Goal: Find specific page/section: Find specific page/section

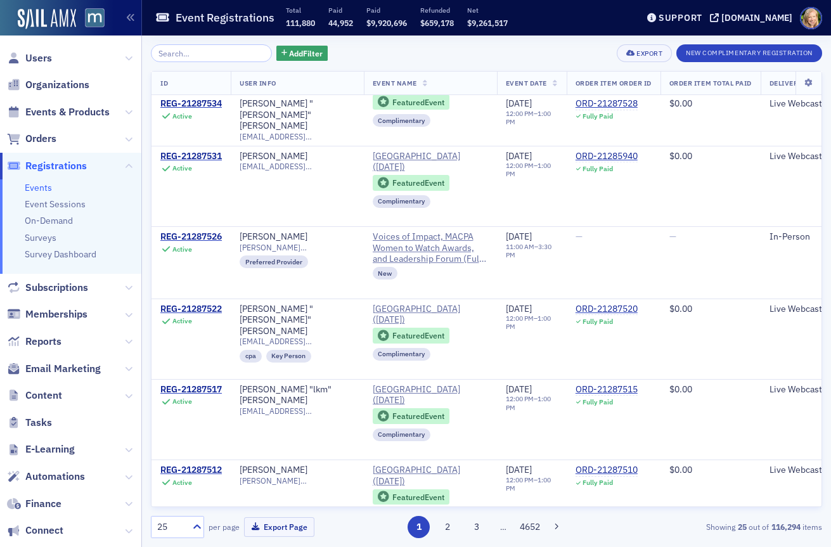
scroll to position [1598, 0]
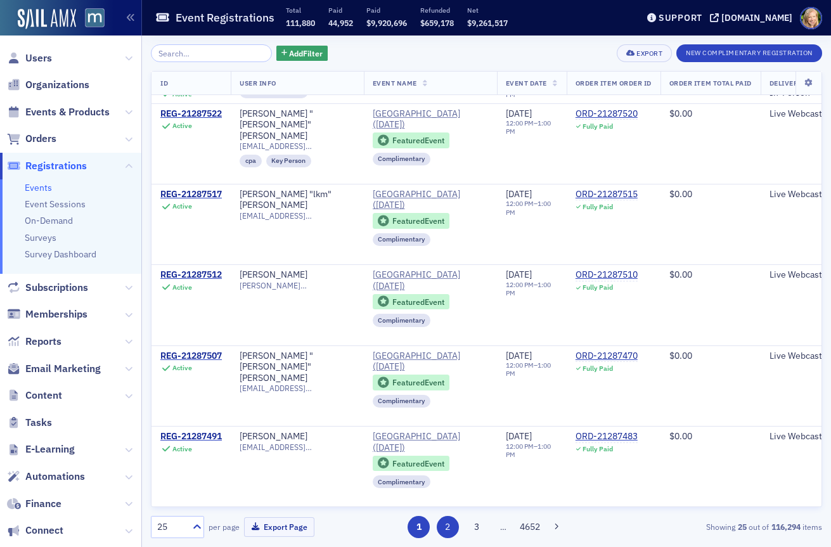
click at [451, 536] on button "2" at bounding box center [448, 527] width 22 height 22
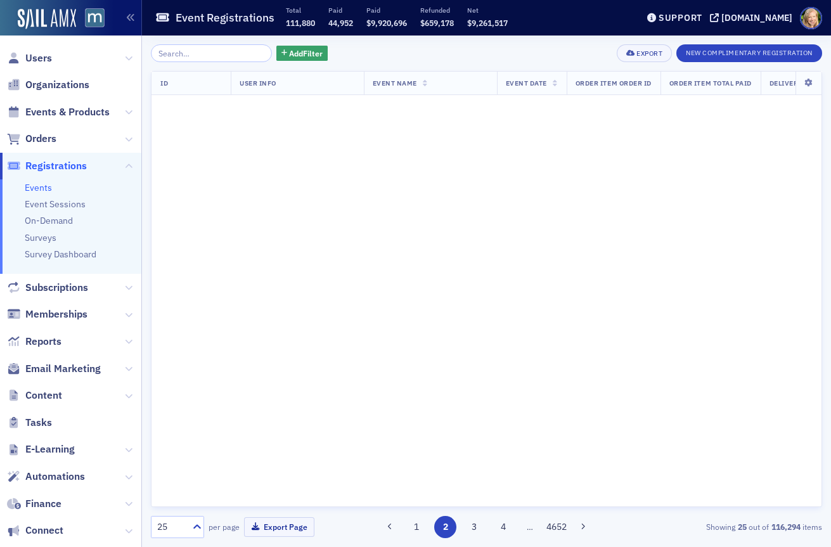
scroll to position [0, 0]
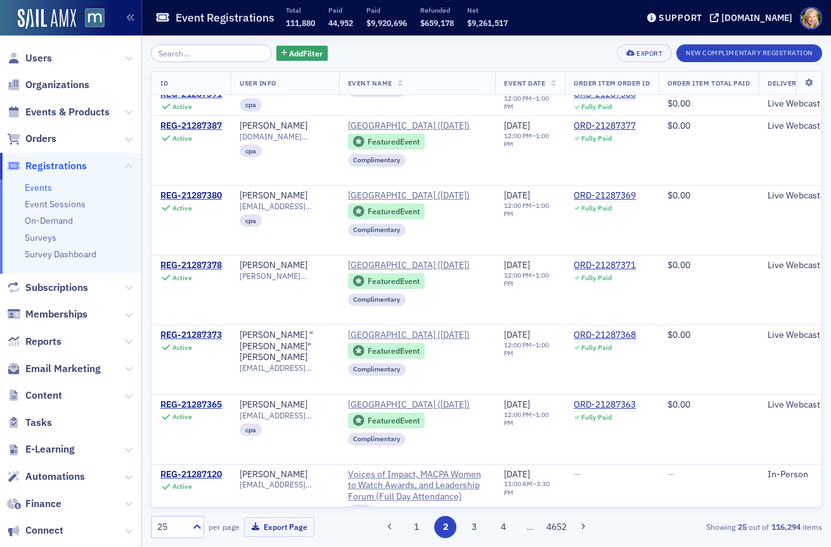
scroll to position [1609, 0]
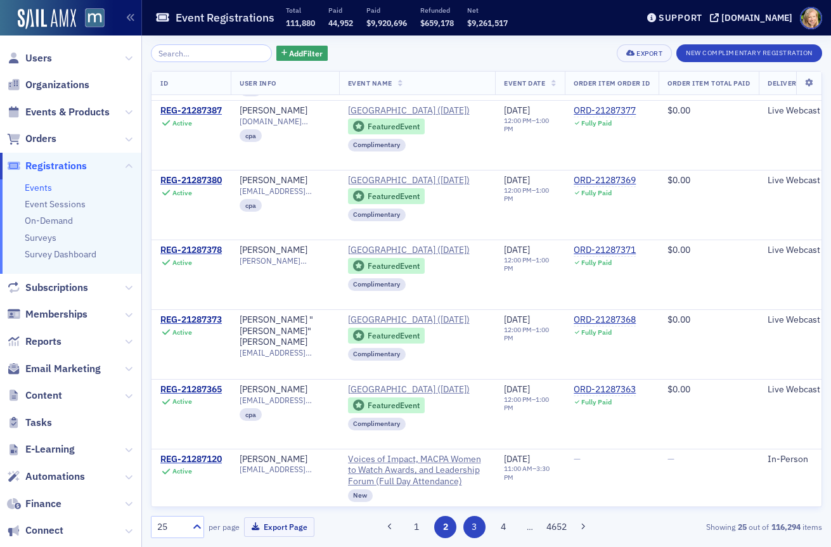
click at [470, 524] on button "3" at bounding box center [474, 527] width 22 height 22
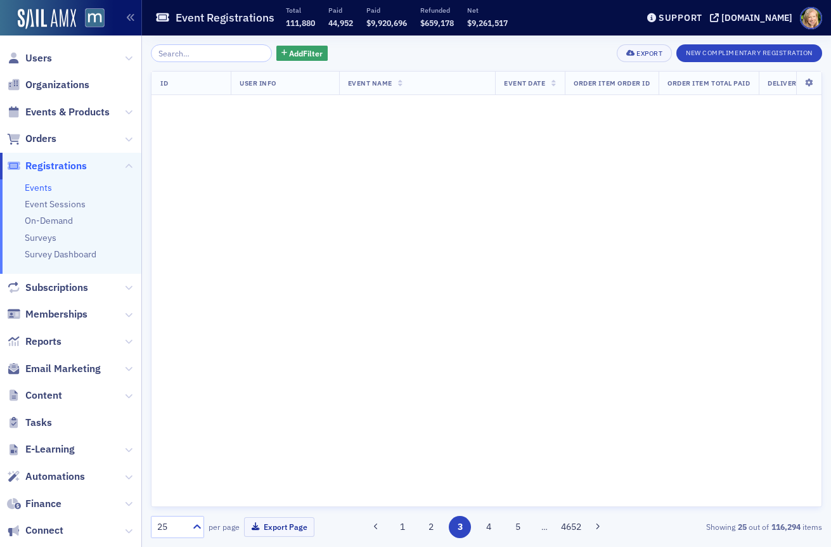
scroll to position [0, 0]
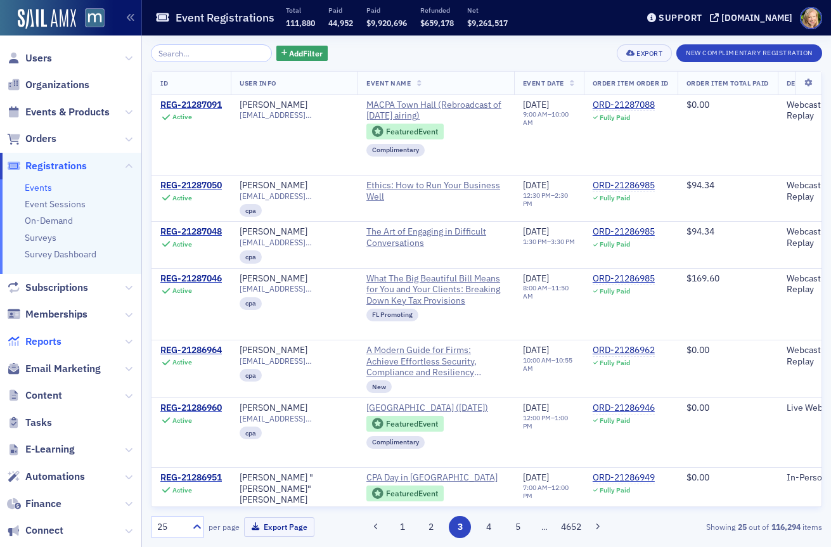
click at [46, 344] on span "Reports" at bounding box center [43, 342] width 36 height 14
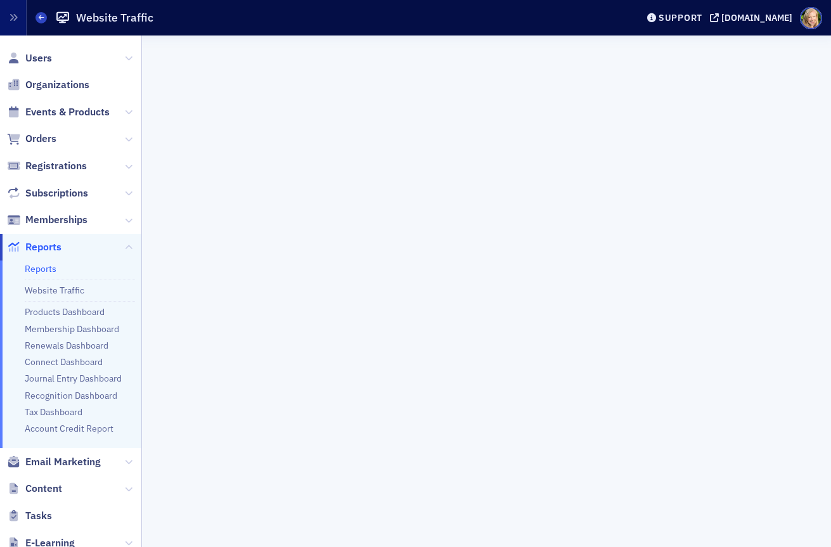
click at [44, 269] on link "Reports" at bounding box center [41, 268] width 32 height 11
click at [10, 19] on icon "button" at bounding box center [13, 17] width 9 height 9
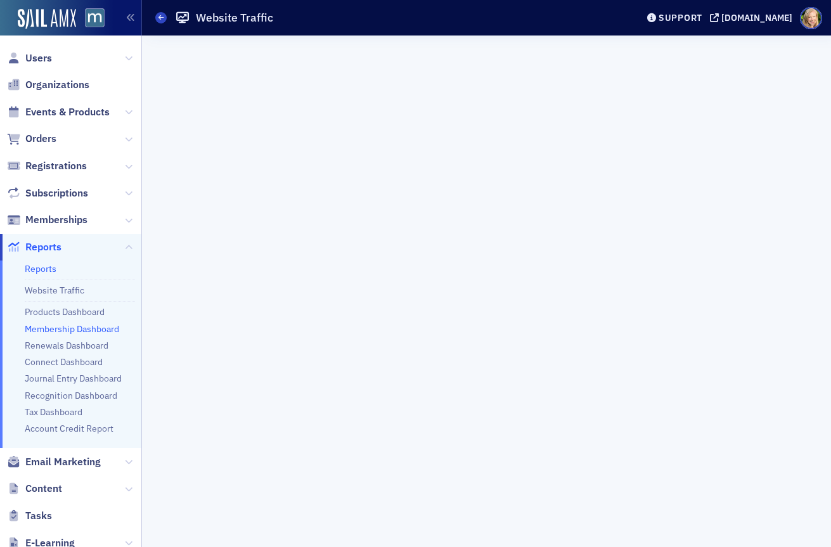
click at [45, 327] on link "Membership Dashboard" at bounding box center [72, 328] width 94 height 11
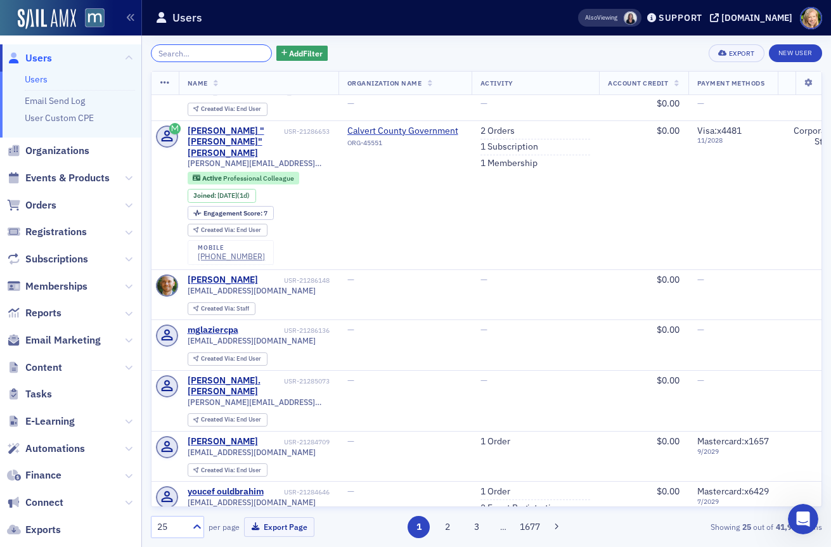
scroll to position [325, 0]
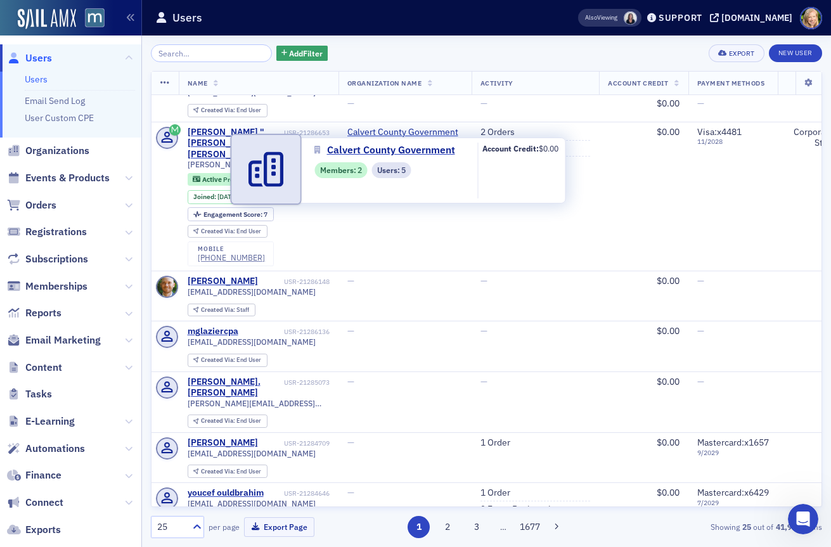
click at [433, 138] on div "Calvert County Government Members : 2 Users : 5 Account Credit: $0.00" at bounding box center [403, 171] width 325 height 66
click at [432, 148] on span "Calvert County Government" at bounding box center [391, 150] width 128 height 15
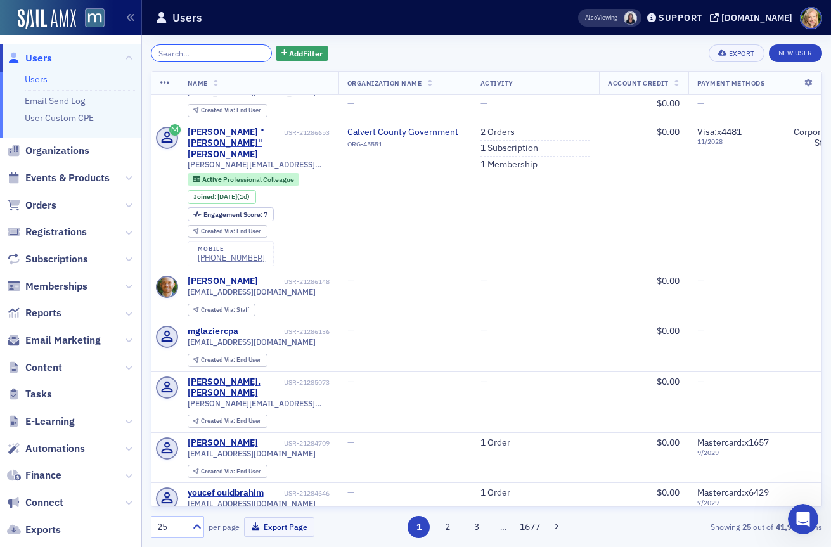
click at [174, 55] on input "search" at bounding box center [211, 53] width 121 height 18
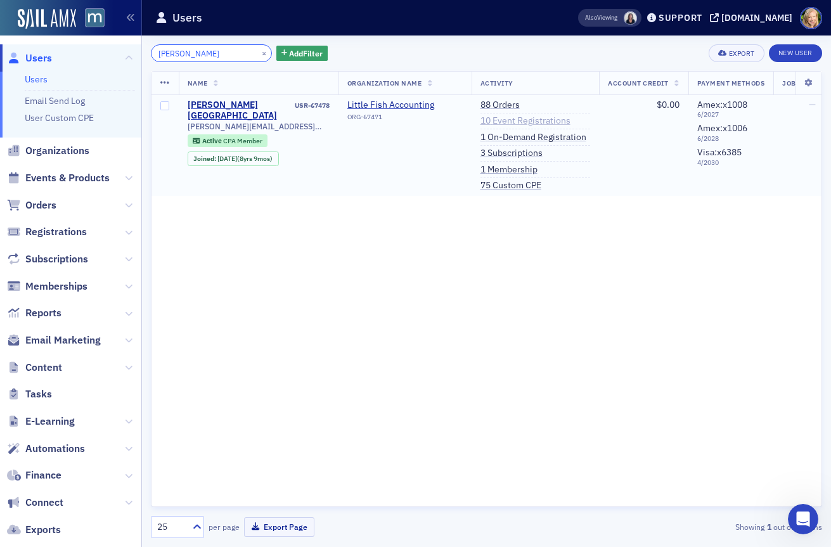
type input "keila"
click at [495, 123] on link "10 Event Registrations" at bounding box center [526, 120] width 90 height 11
click at [564, 137] on link "1 On-Demand Registration" at bounding box center [534, 137] width 106 height 11
click at [501, 100] on link "88 Orders" at bounding box center [500, 105] width 39 height 11
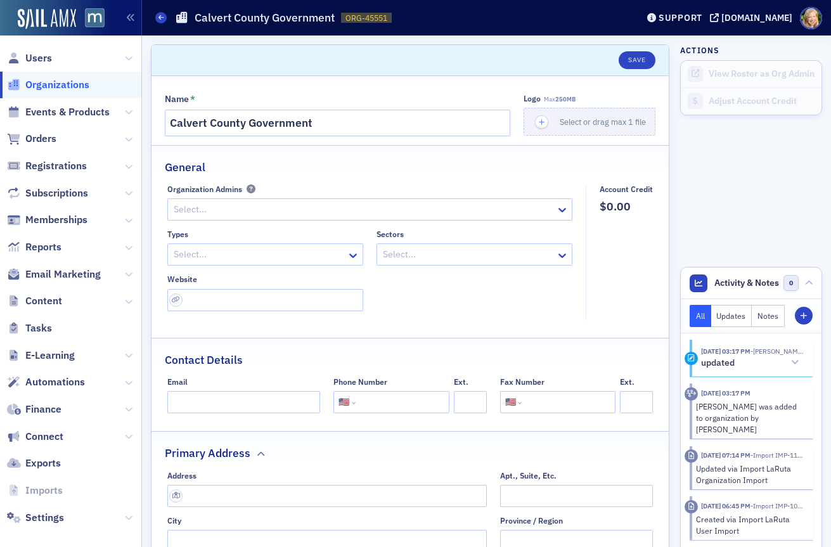
select select "US"
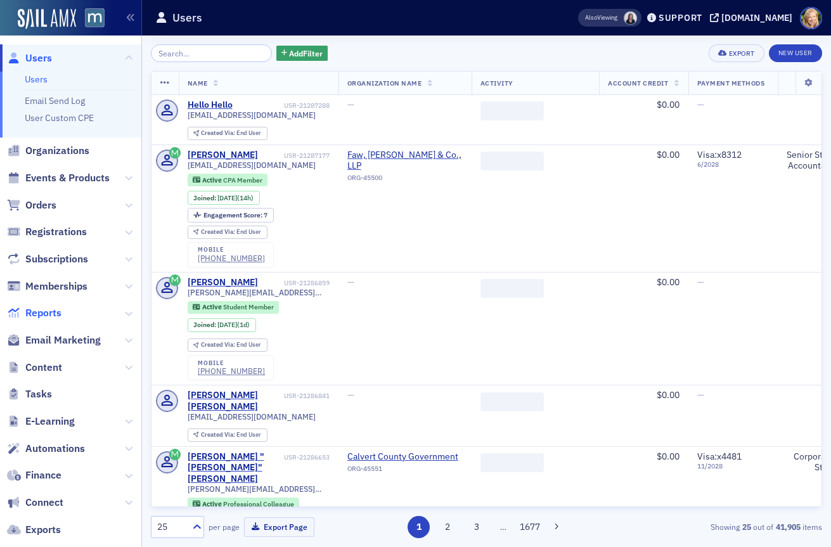
click at [42, 312] on span "Reports" at bounding box center [43, 313] width 36 height 14
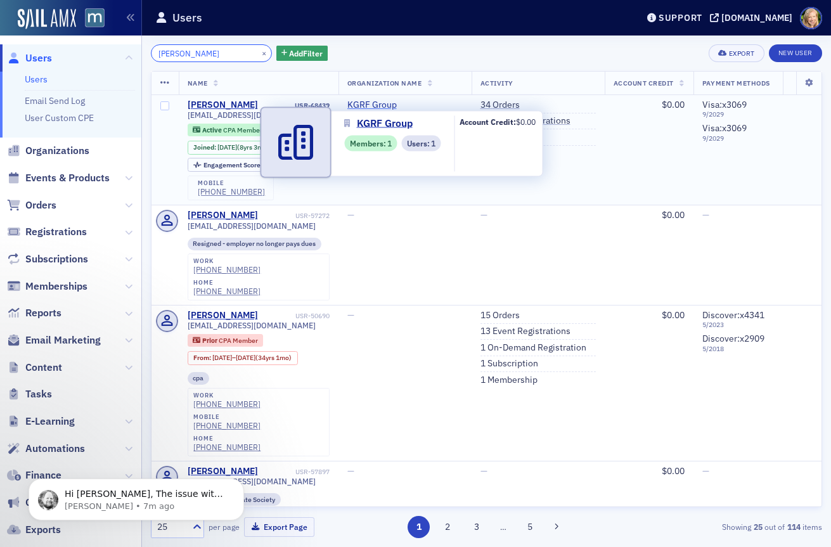
type input "[PERSON_NAME]"
click at [388, 106] on span "KGRF Group" at bounding box center [404, 105] width 115 height 11
select select "US"
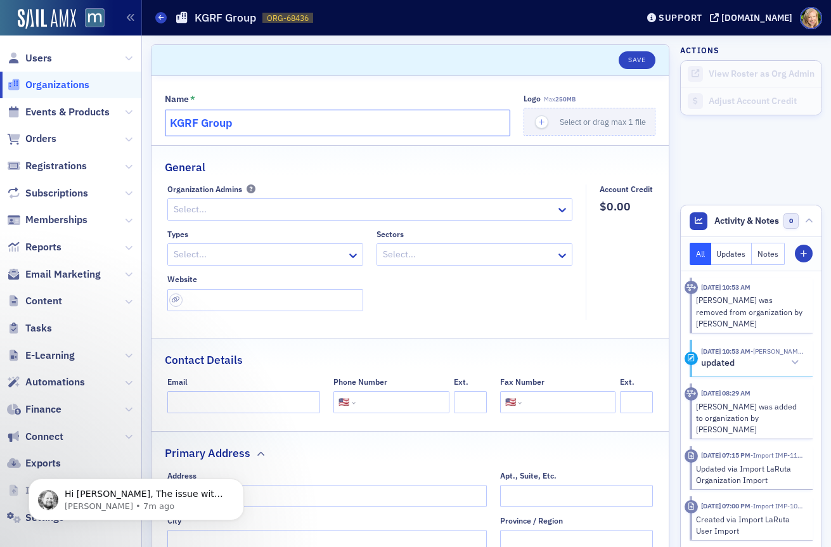
click at [306, 129] on input "KGRF Group" at bounding box center [338, 123] width 346 height 27
